Goal: Unclear: Browse casually

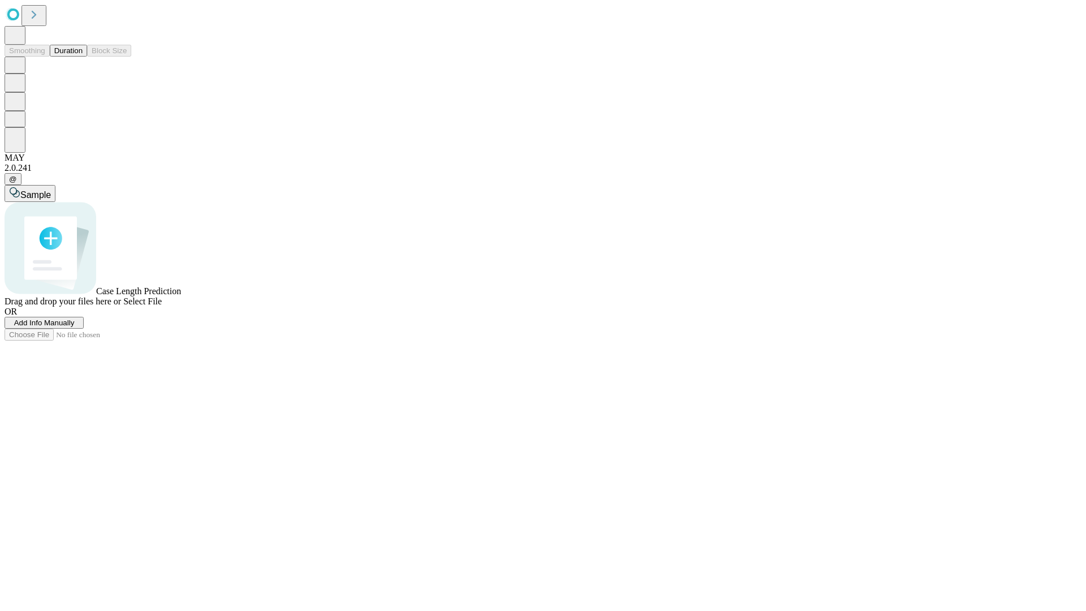
click at [83, 57] on button "Duration" at bounding box center [68, 51] width 37 height 12
click at [162, 306] on span "Select File" at bounding box center [142, 301] width 38 height 10
